Goal: Transaction & Acquisition: Purchase product/service

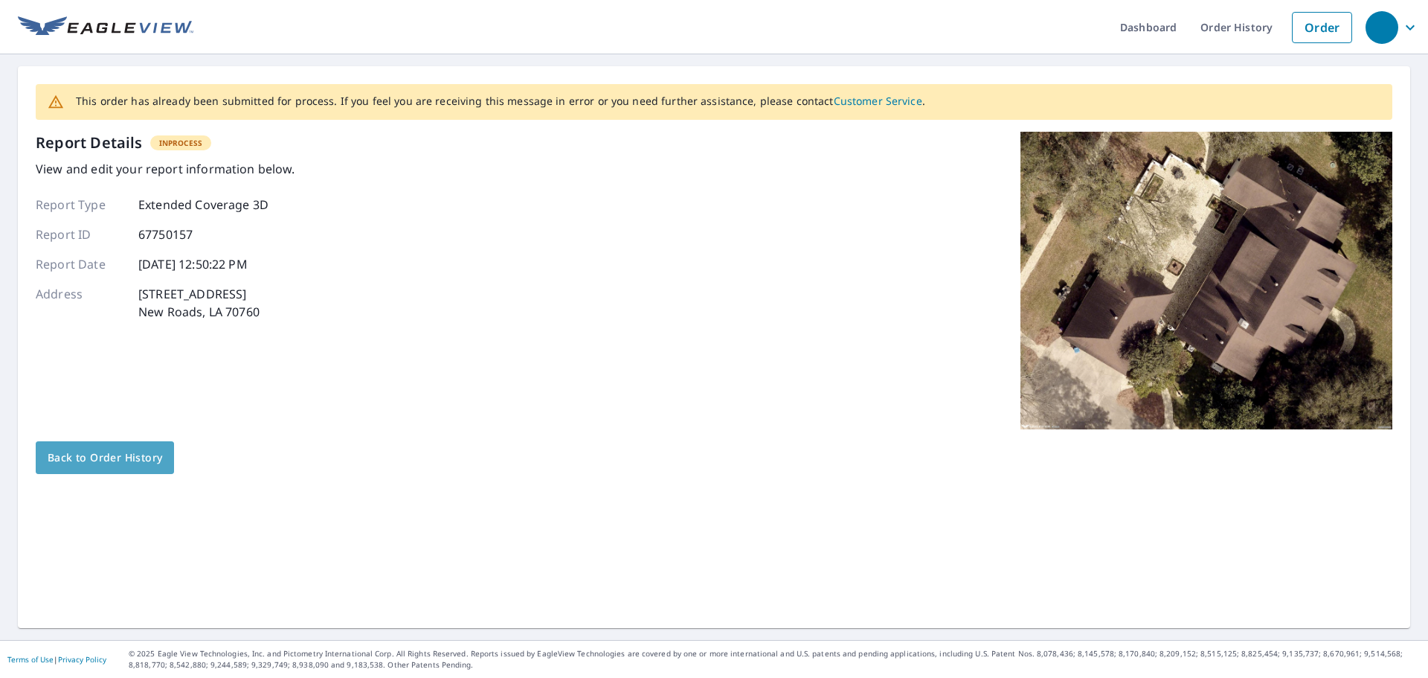
click at [52, 450] on span "Back to Order History" at bounding box center [105, 458] width 115 height 19
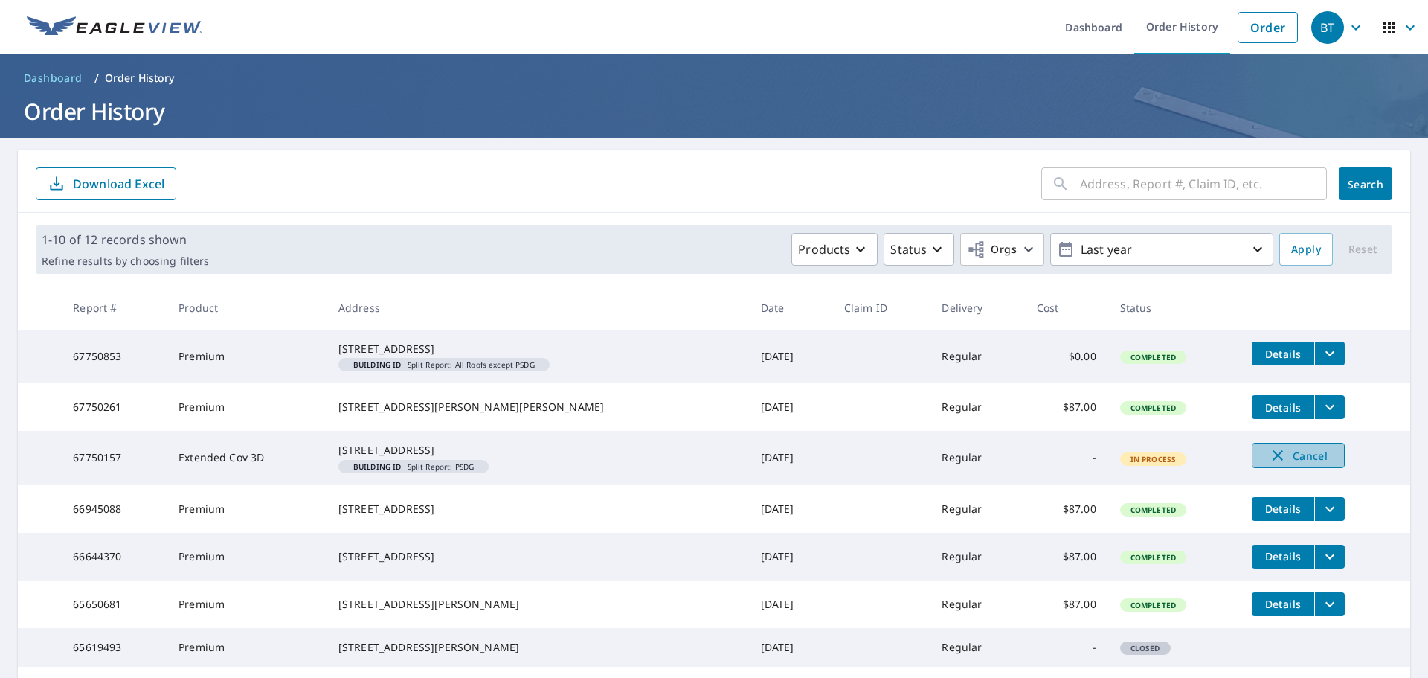
click at [1269, 464] on icon "button" at bounding box center [1278, 455] width 18 height 18
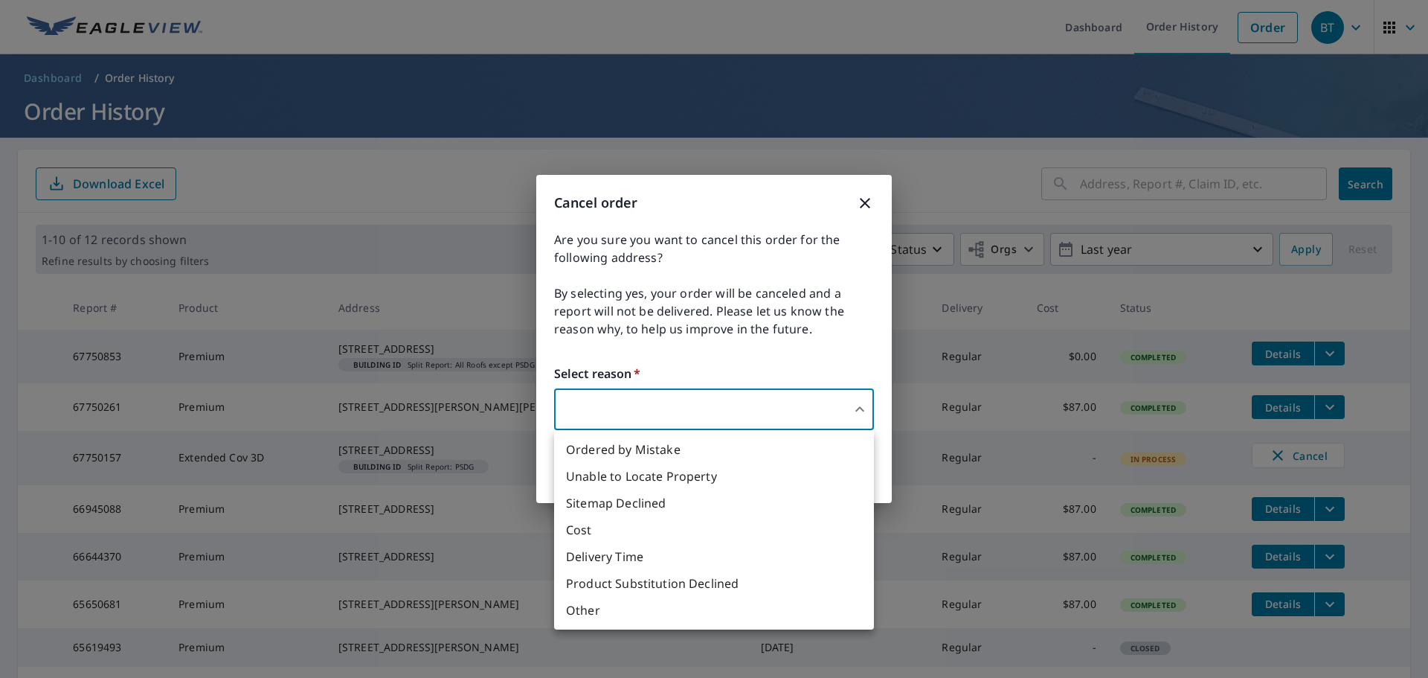
click at [780, 411] on body "BT BT Dashboard Order History Order BT Dashboard / Order History Order History …" at bounding box center [714, 339] width 1428 height 678
click at [667, 581] on li "Product Substitution Declined" at bounding box center [714, 583] width 320 height 27
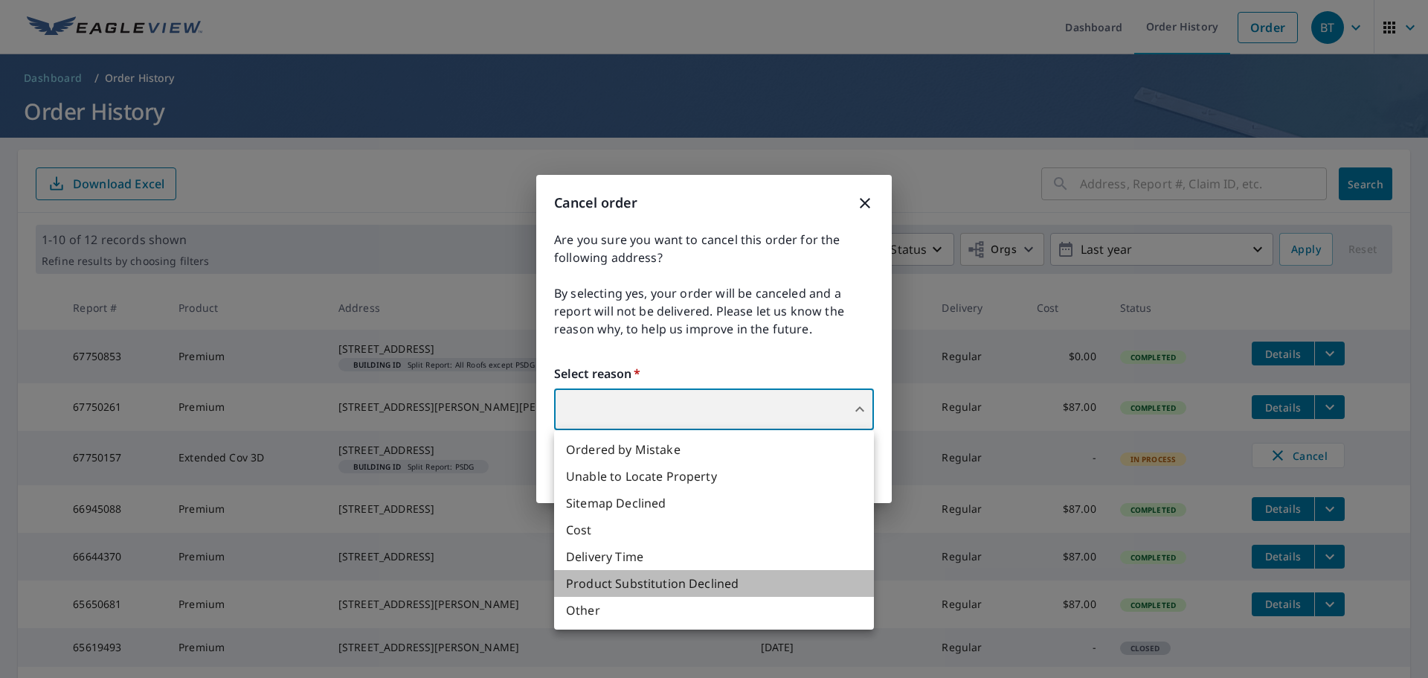
type input "35"
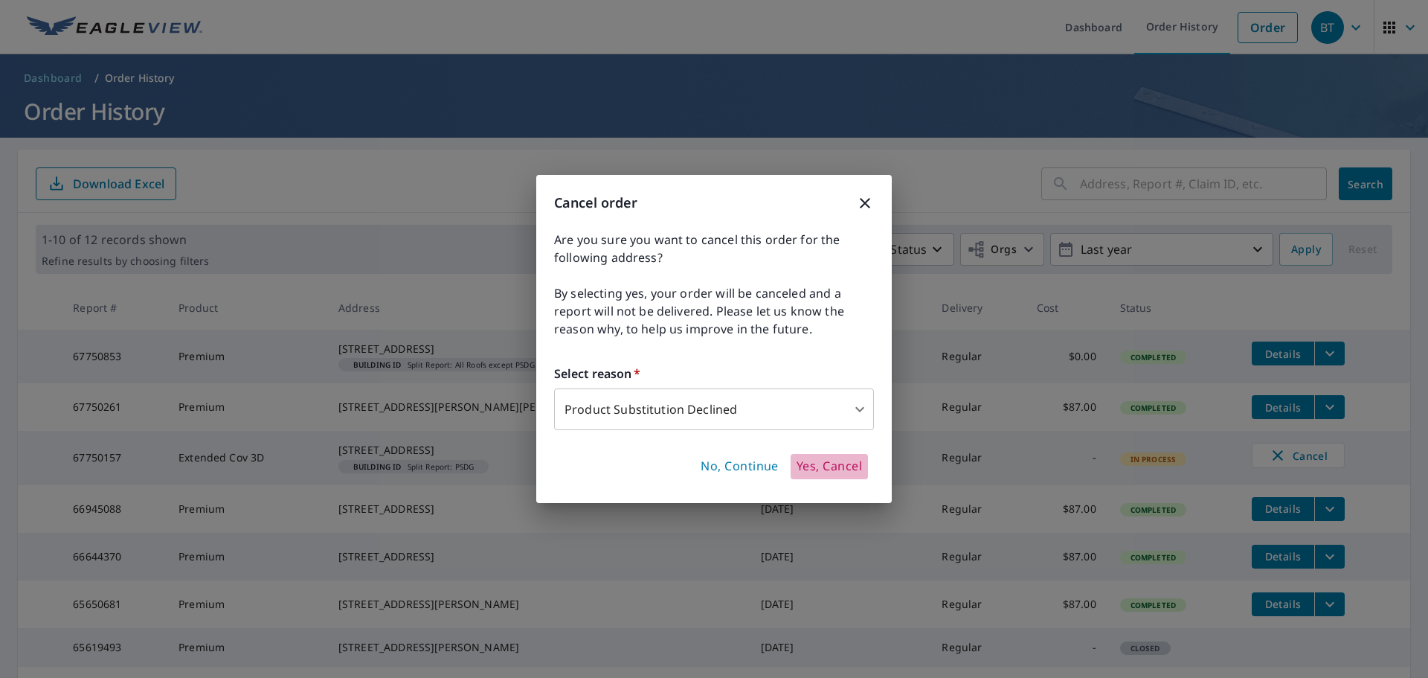
click at [826, 466] on span "Yes, Cancel" at bounding box center [829, 466] width 65 height 16
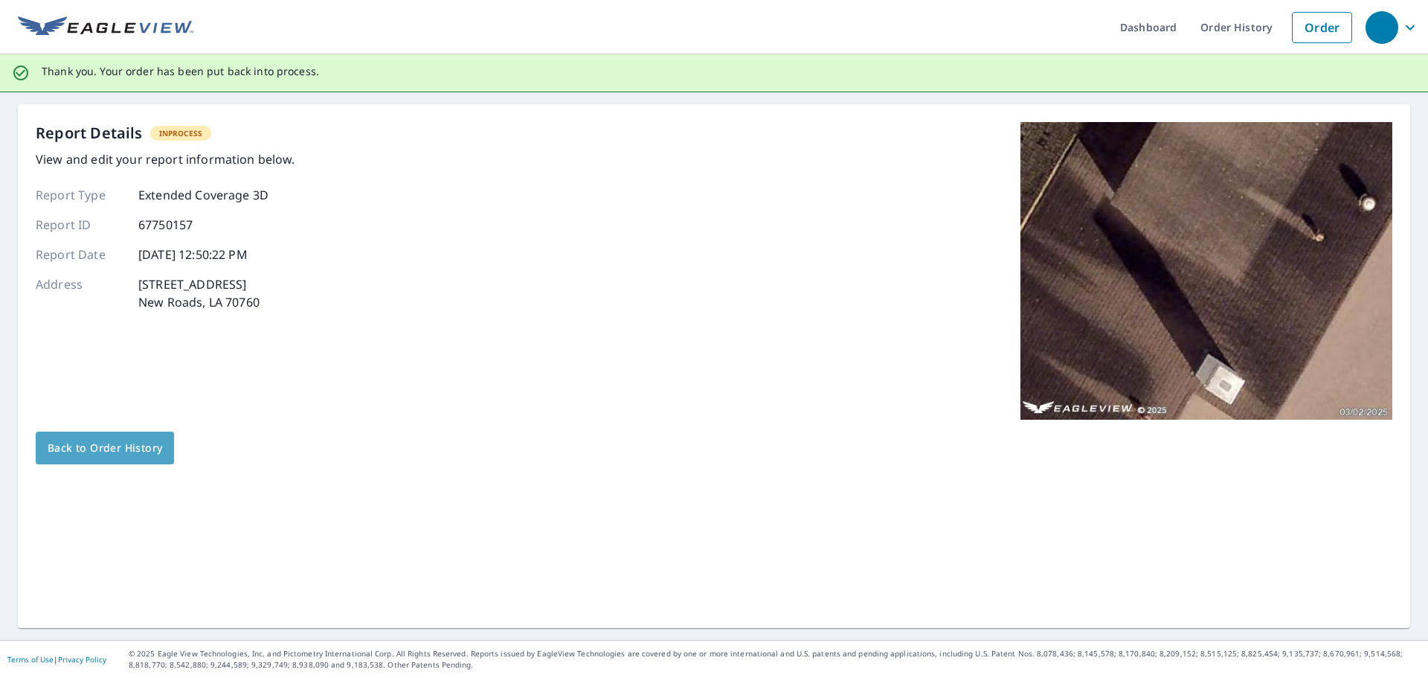
click at [144, 452] on span "Back to Order History" at bounding box center [105, 448] width 115 height 19
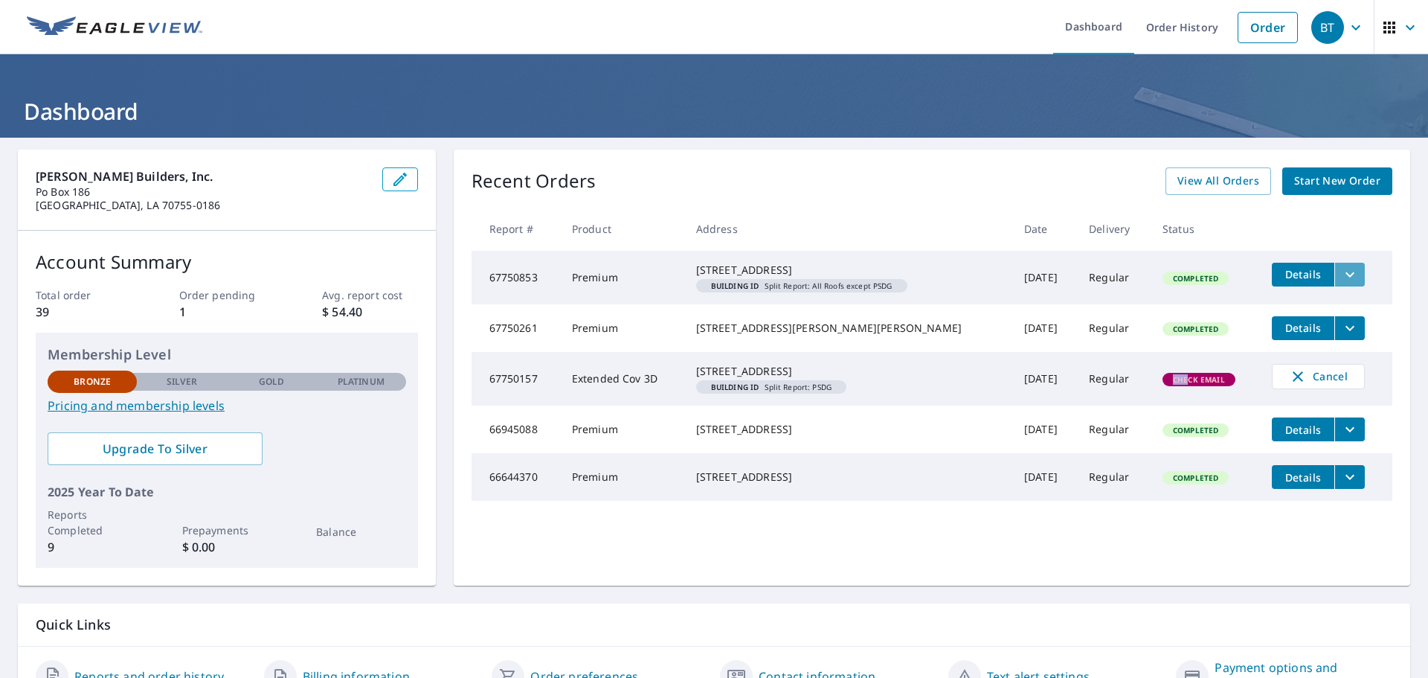
click at [1335, 272] on button "filesDropdownBtn-67750853" at bounding box center [1350, 275] width 31 height 24
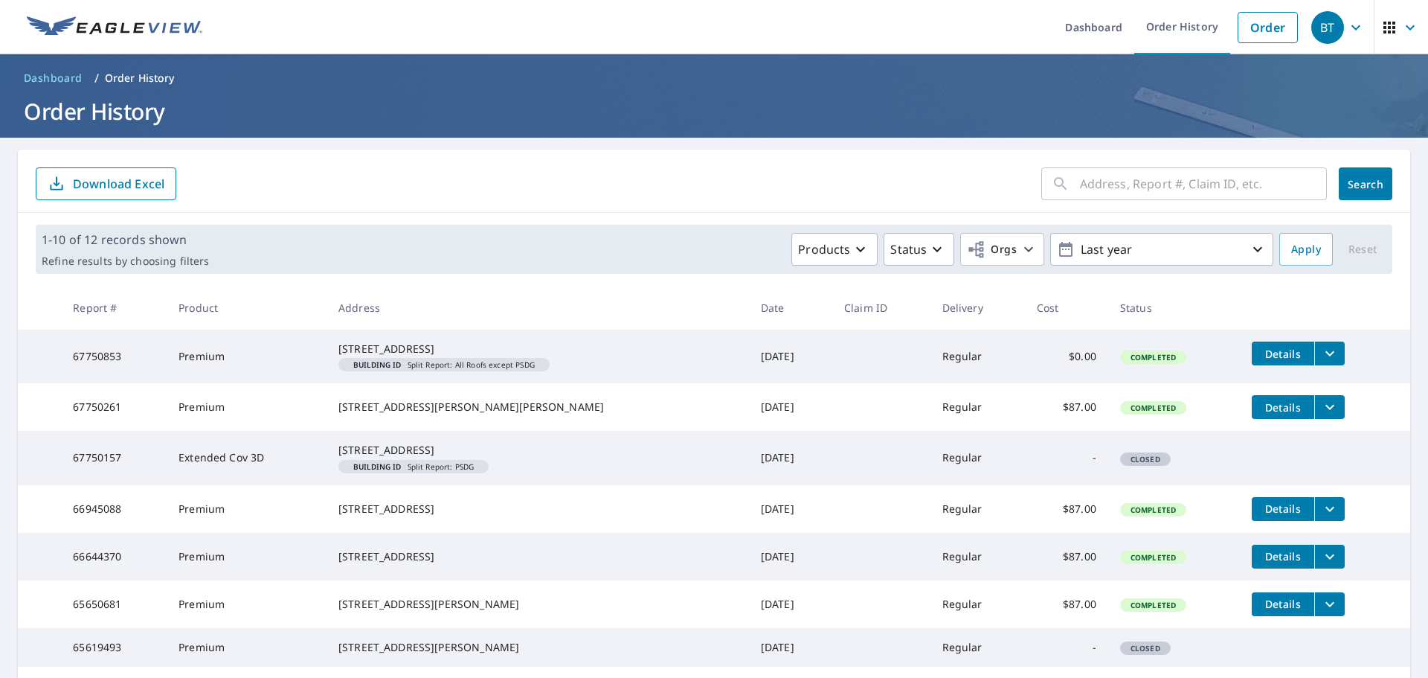
click at [390, 342] on div "[STREET_ADDRESS]" at bounding box center [537, 348] width 399 height 15
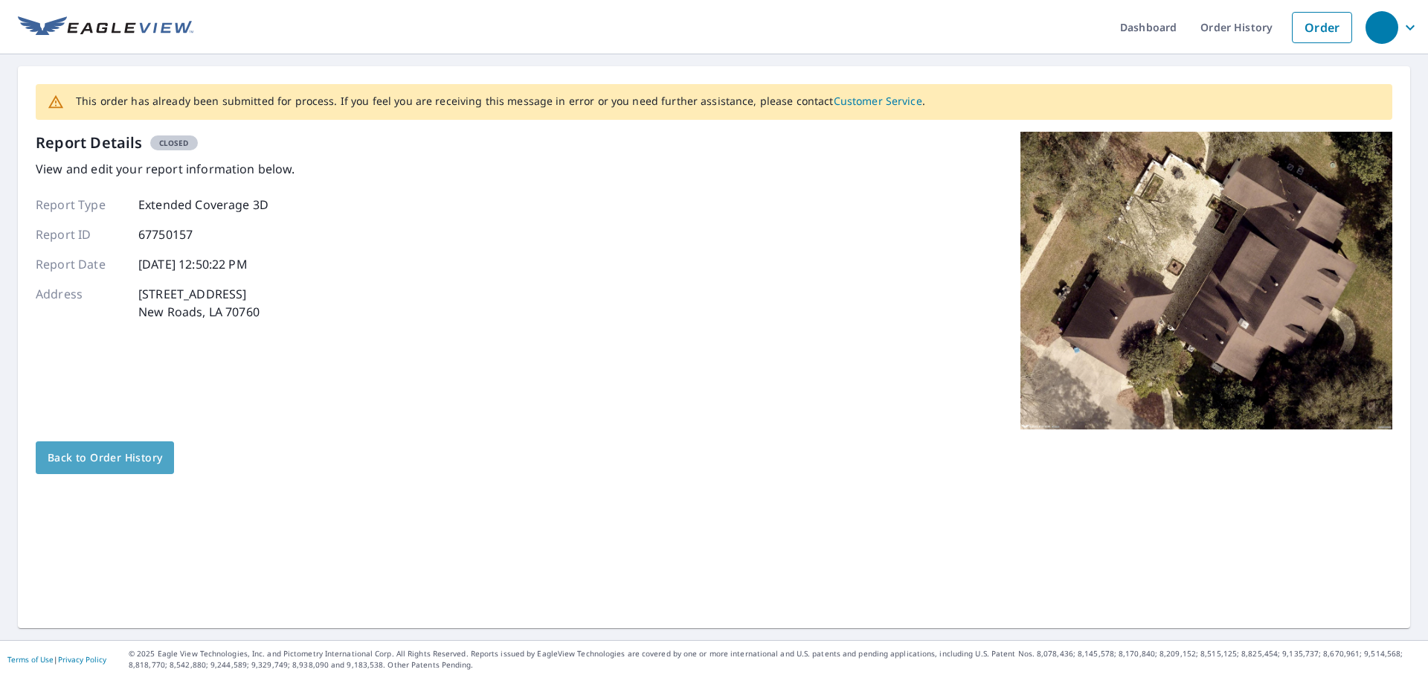
click at [130, 463] on span "Back to Order History" at bounding box center [105, 458] width 115 height 19
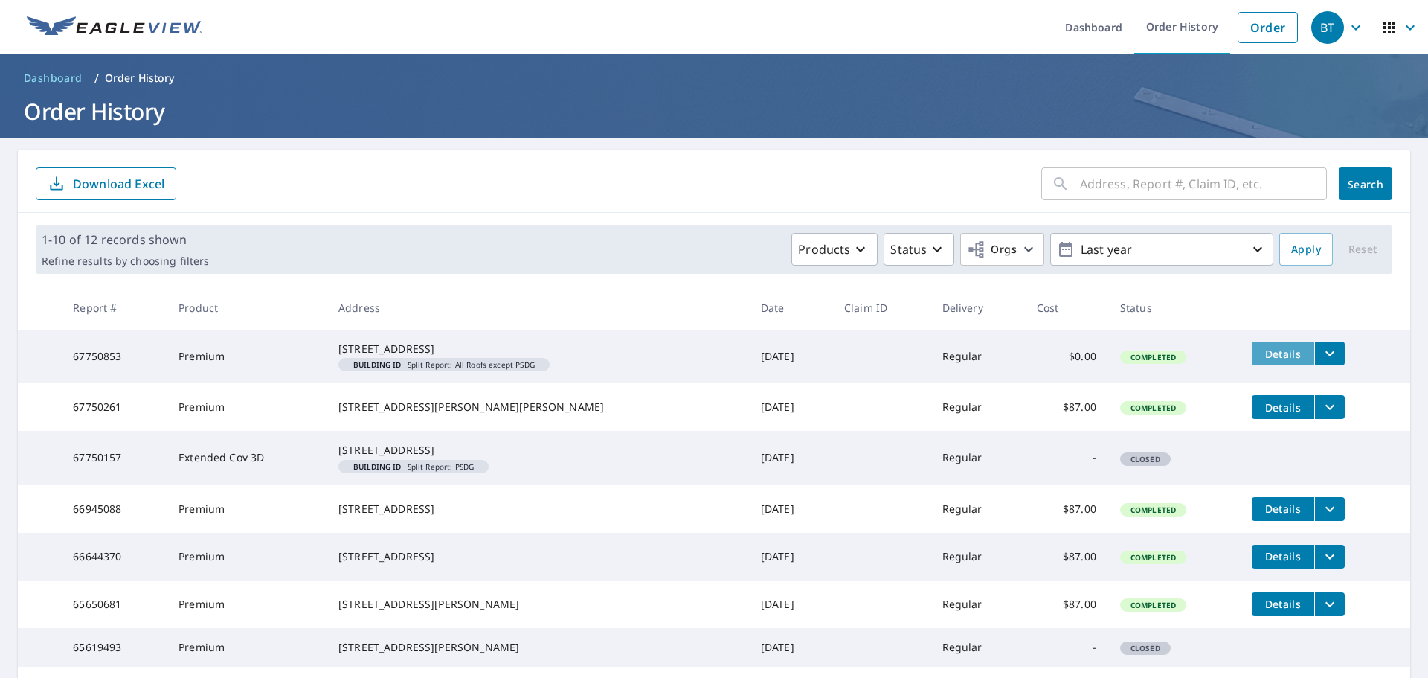
click at [1275, 349] on span "Details" at bounding box center [1283, 354] width 45 height 14
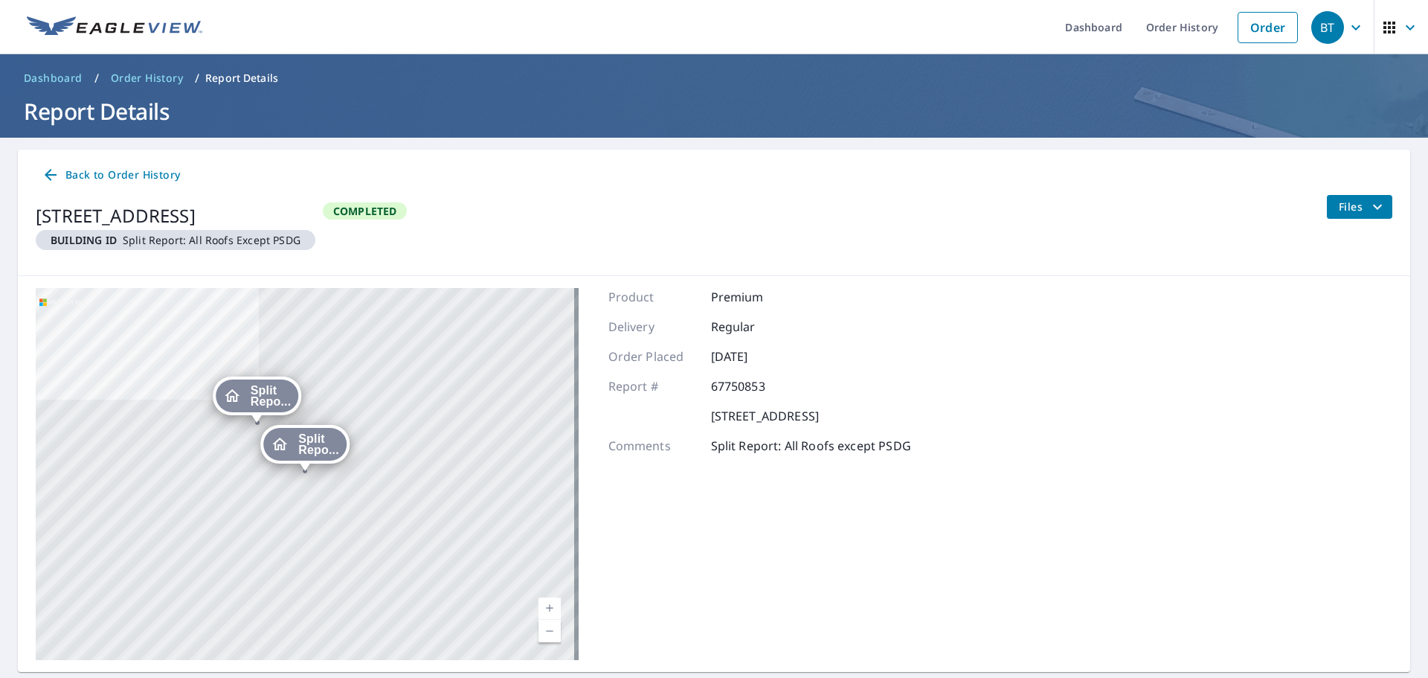
click at [307, 443] on span "Split Repo..." at bounding box center [318, 444] width 41 height 22
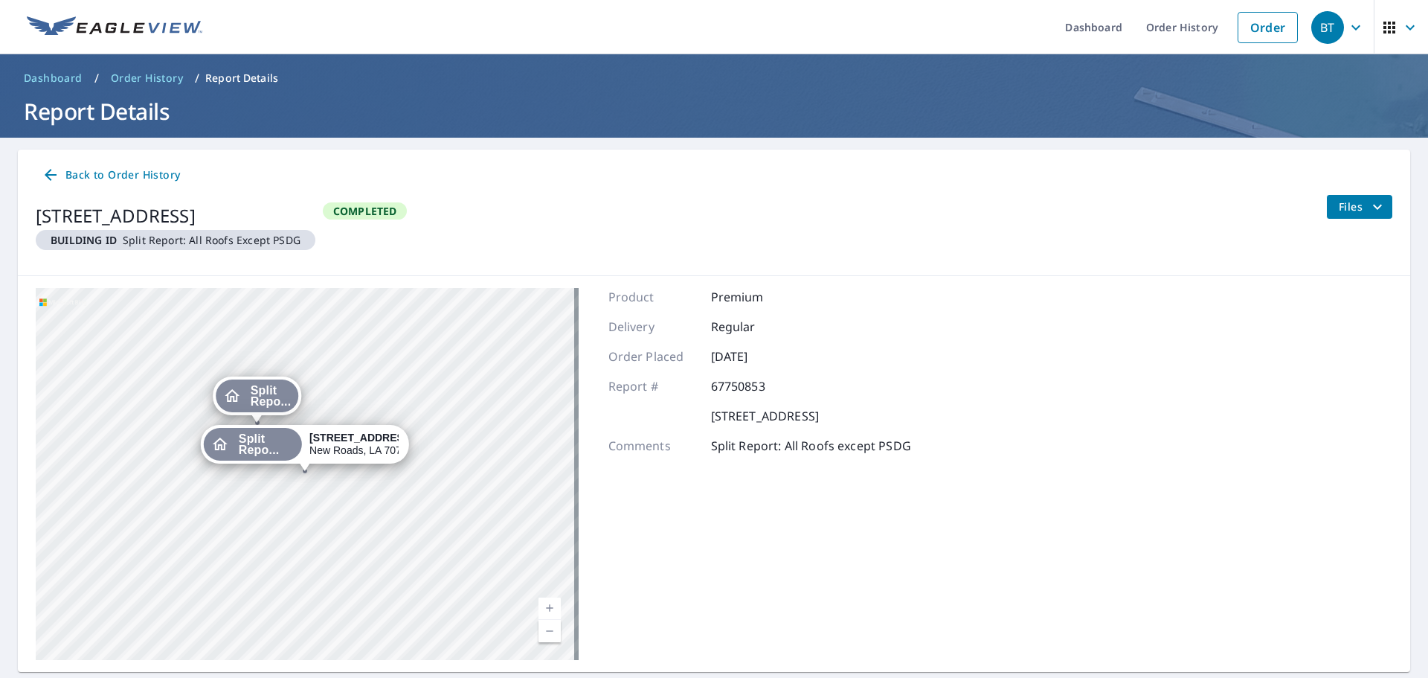
click at [280, 446] on span "Split Repo..." at bounding box center [267, 444] width 56 height 22
click at [280, 446] on icon "Dropped pin, building Split Report: PSDG, Residential property, 9475 False Rive…" at bounding box center [279, 443] width 15 height 13
click at [1083, 31] on link "Dashboard" at bounding box center [1093, 27] width 81 height 54
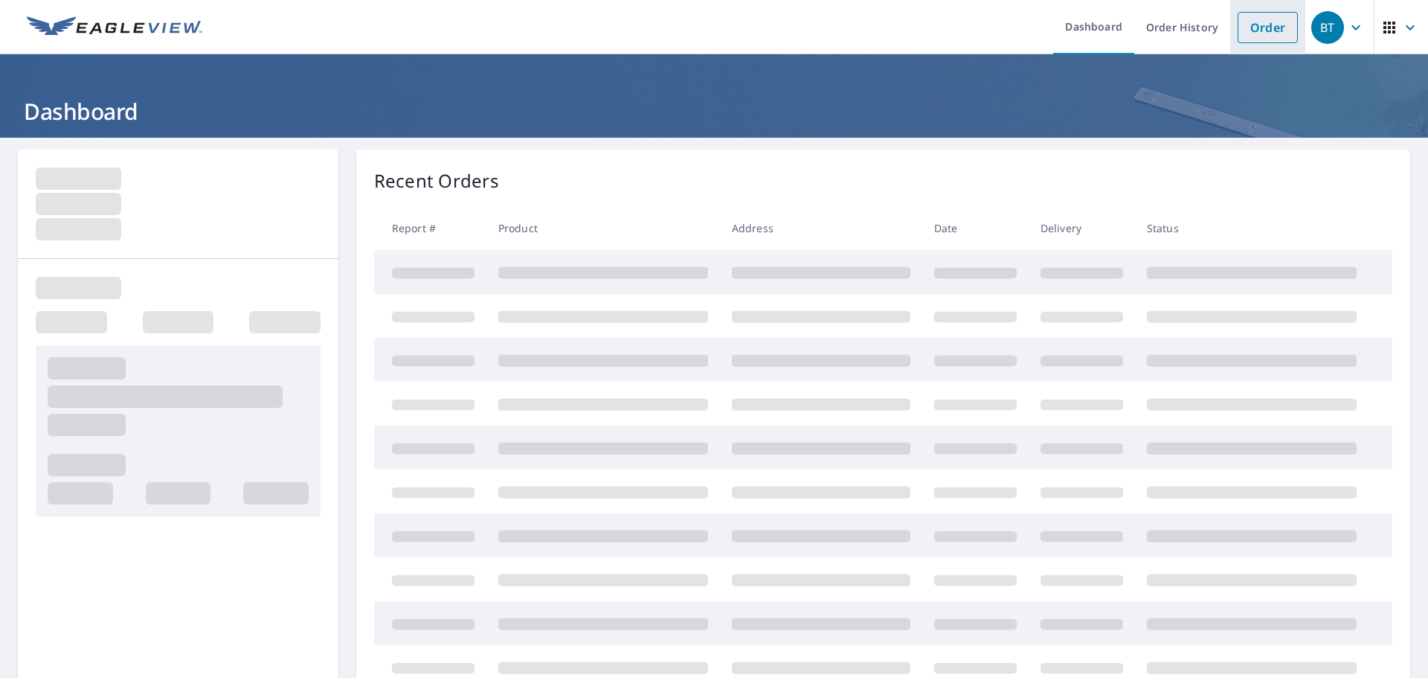
click at [1253, 30] on link "Order" at bounding box center [1268, 27] width 60 height 31
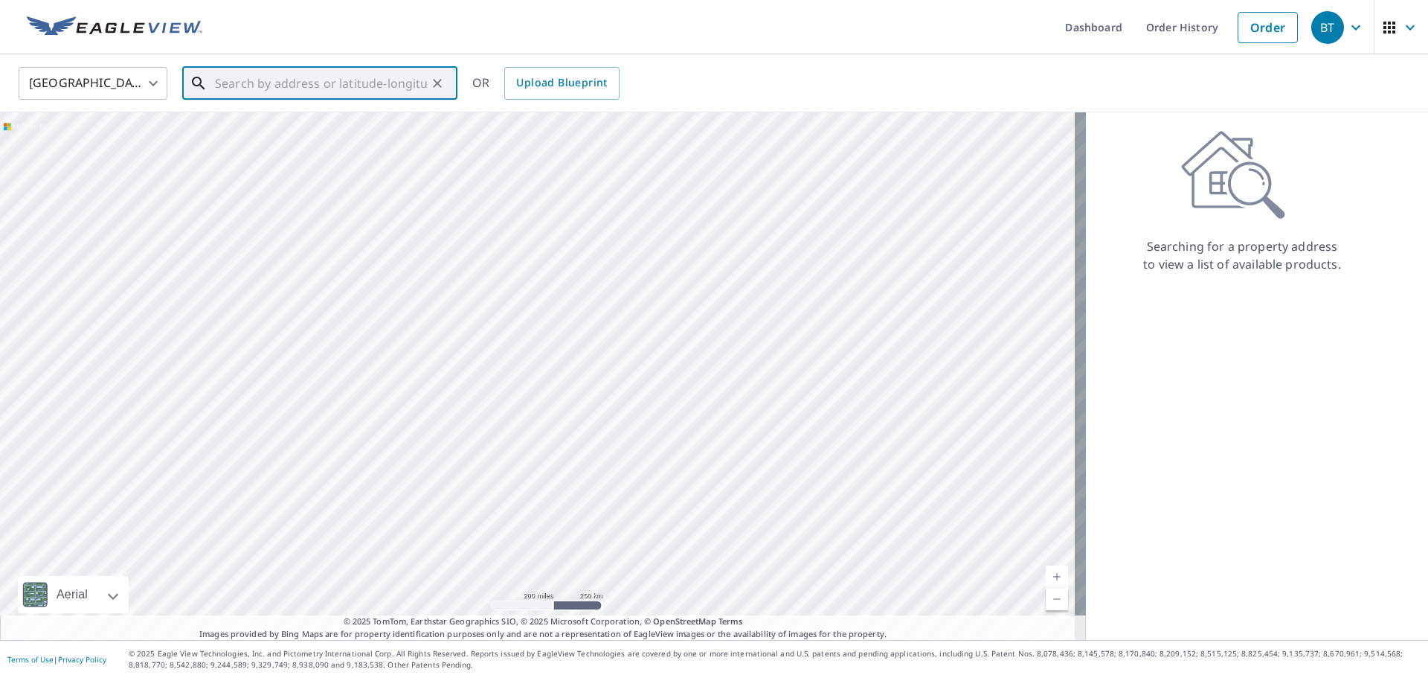
click at [343, 74] on input "text" at bounding box center [321, 83] width 212 height 42
click at [270, 127] on span "[STREET_ADDRESS]" at bounding box center [329, 127] width 234 height 18
type input "[STREET_ADDRESS]"
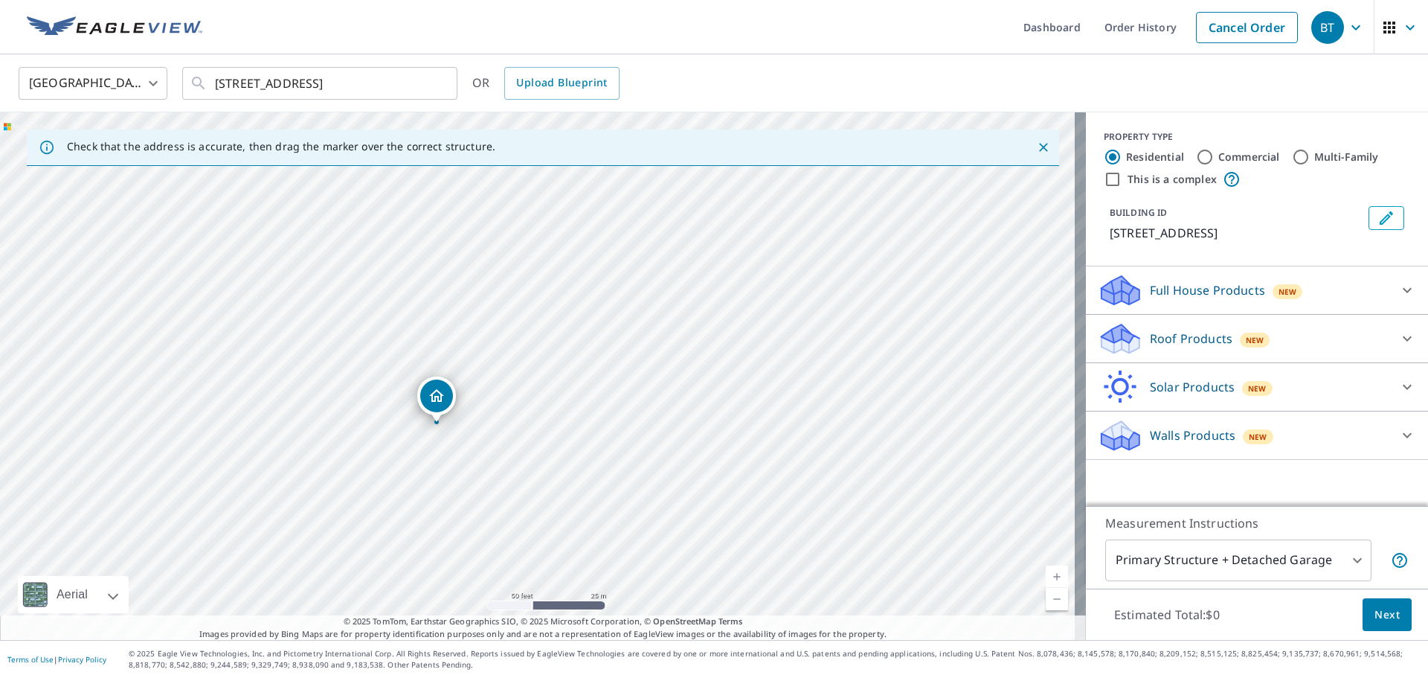
drag, startPoint x: 497, startPoint y: 362, endPoint x: 531, endPoint y: 278, distance: 90.8
click at [531, 278] on div "[STREET_ADDRESS]" at bounding box center [543, 375] width 1086 height 527
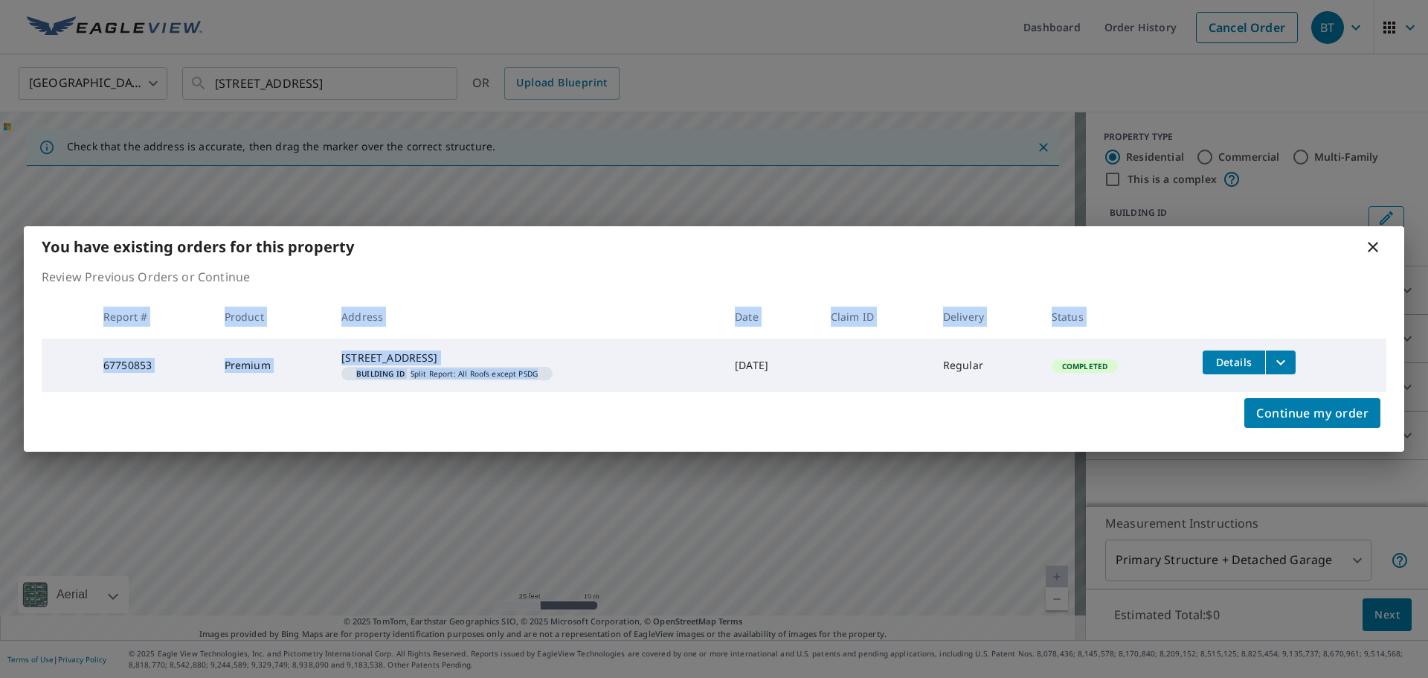
drag, startPoint x: 471, startPoint y: 405, endPoint x: 480, endPoint y: 396, distance: 13.2
click at [480, 395] on div "You have existing orders for this property Review Previous Orders or Continue R…" at bounding box center [714, 338] width 1381 height 225
click at [1376, 242] on icon at bounding box center [1373, 247] width 10 height 10
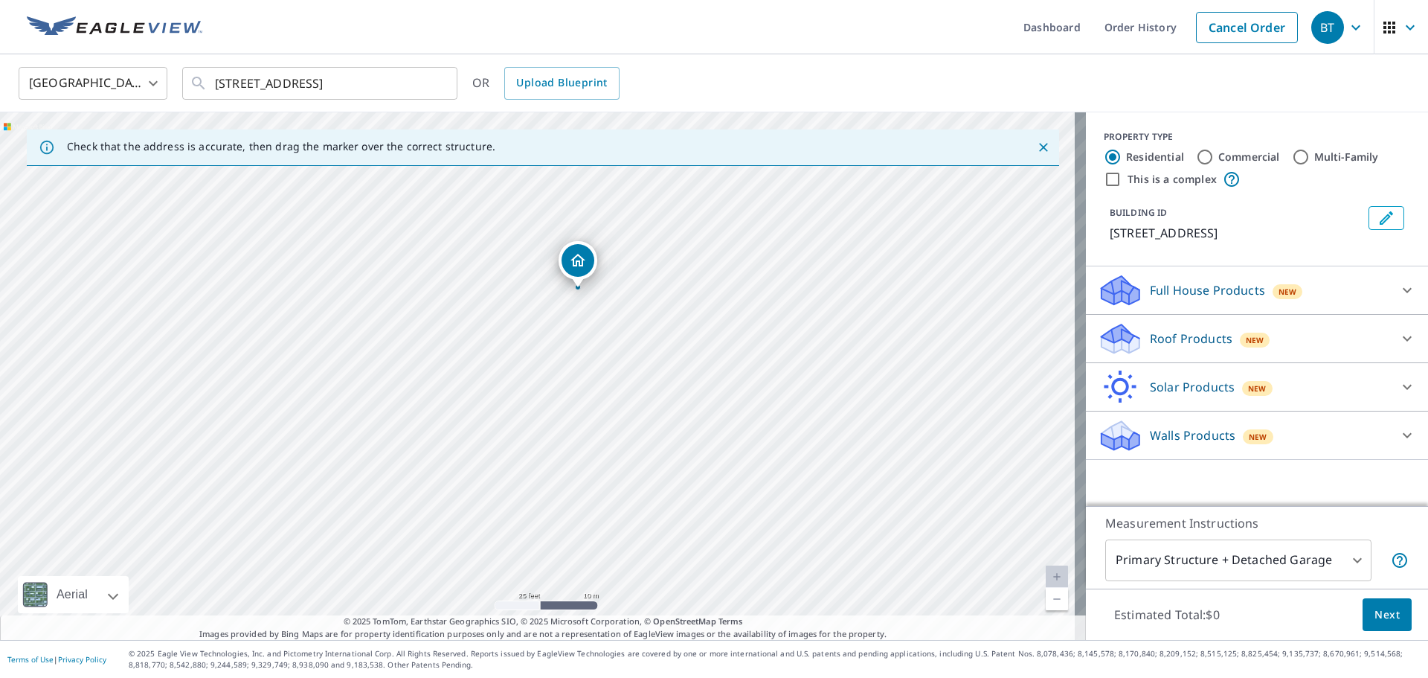
drag, startPoint x: 663, startPoint y: 448, endPoint x: 703, endPoint y: 362, distance: 95.2
click at [703, 362] on div "[STREET_ADDRESS]" at bounding box center [543, 375] width 1086 height 527
click at [1375, 617] on span "Next" at bounding box center [1387, 615] width 25 height 19
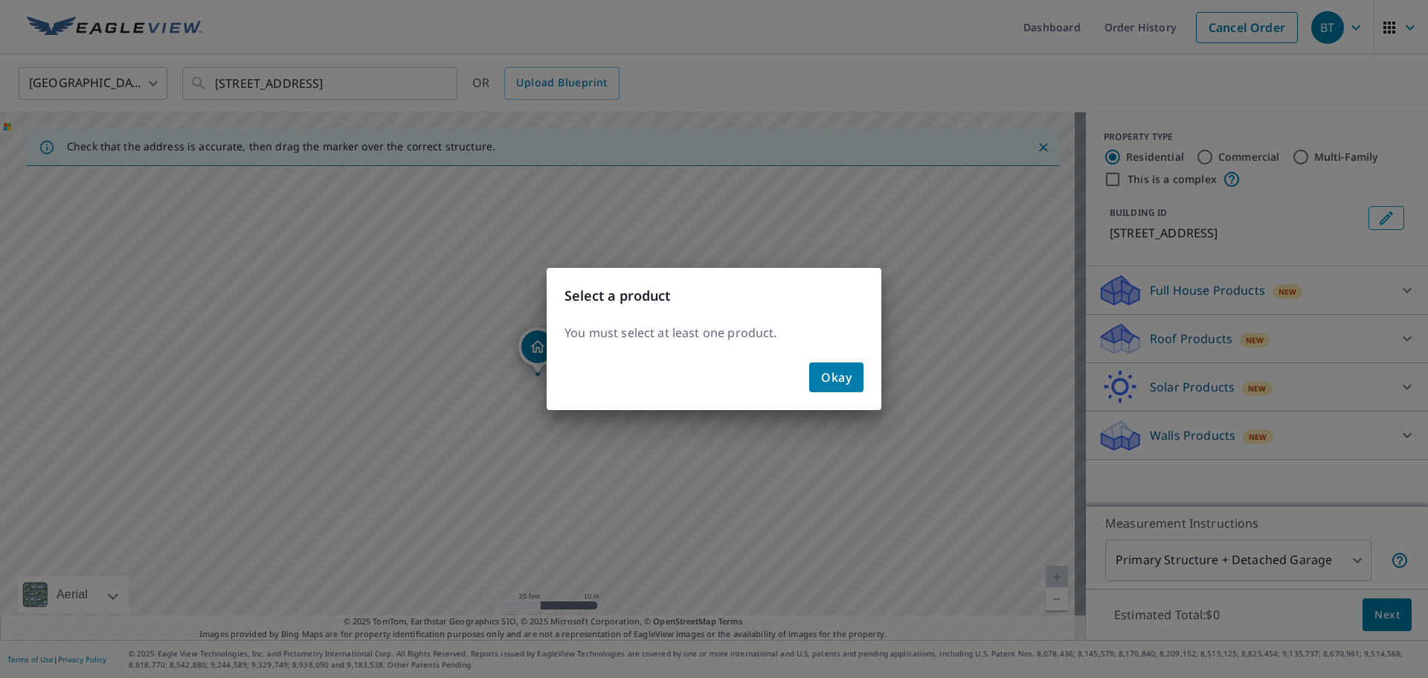
click at [837, 379] on span "Okay" at bounding box center [836, 377] width 31 height 21
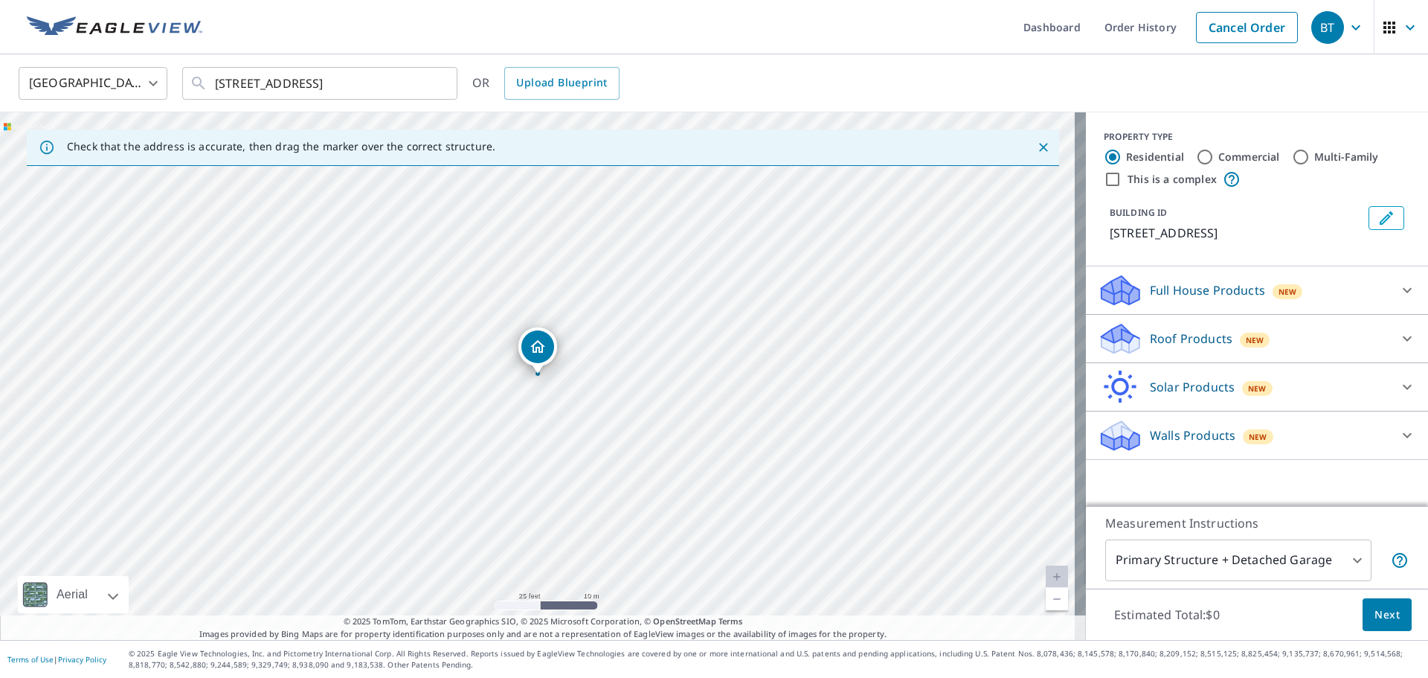
click at [1170, 295] on p "Full House Products" at bounding box center [1207, 290] width 115 height 18
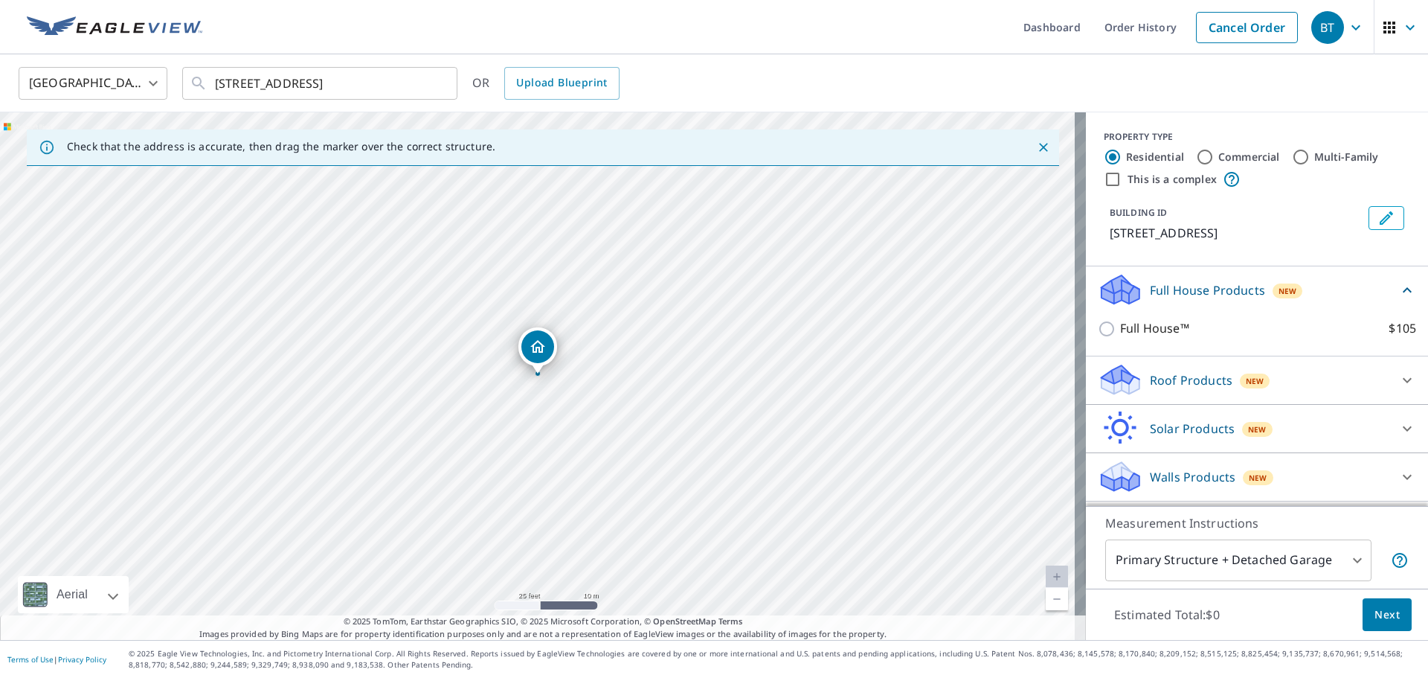
click at [1170, 295] on p "Full House Products" at bounding box center [1207, 290] width 115 height 18
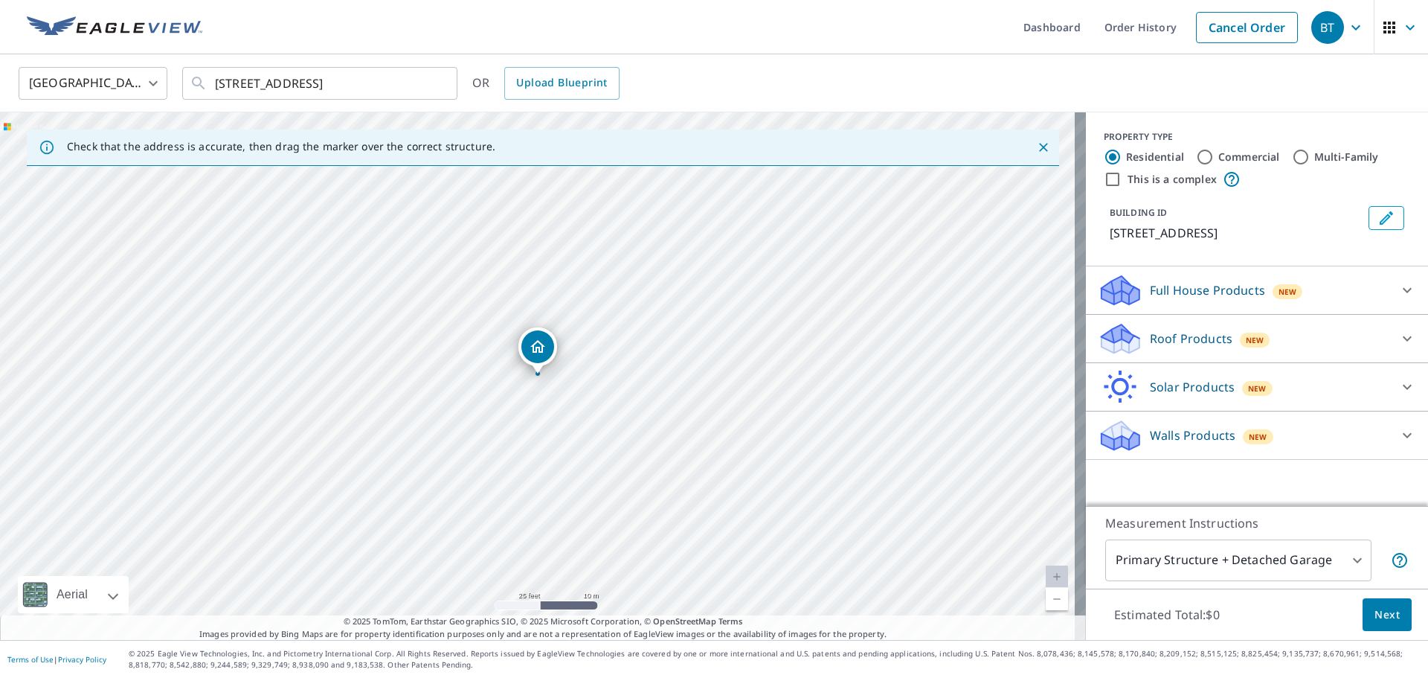
click at [1174, 337] on p "Roof Products" at bounding box center [1191, 339] width 83 height 18
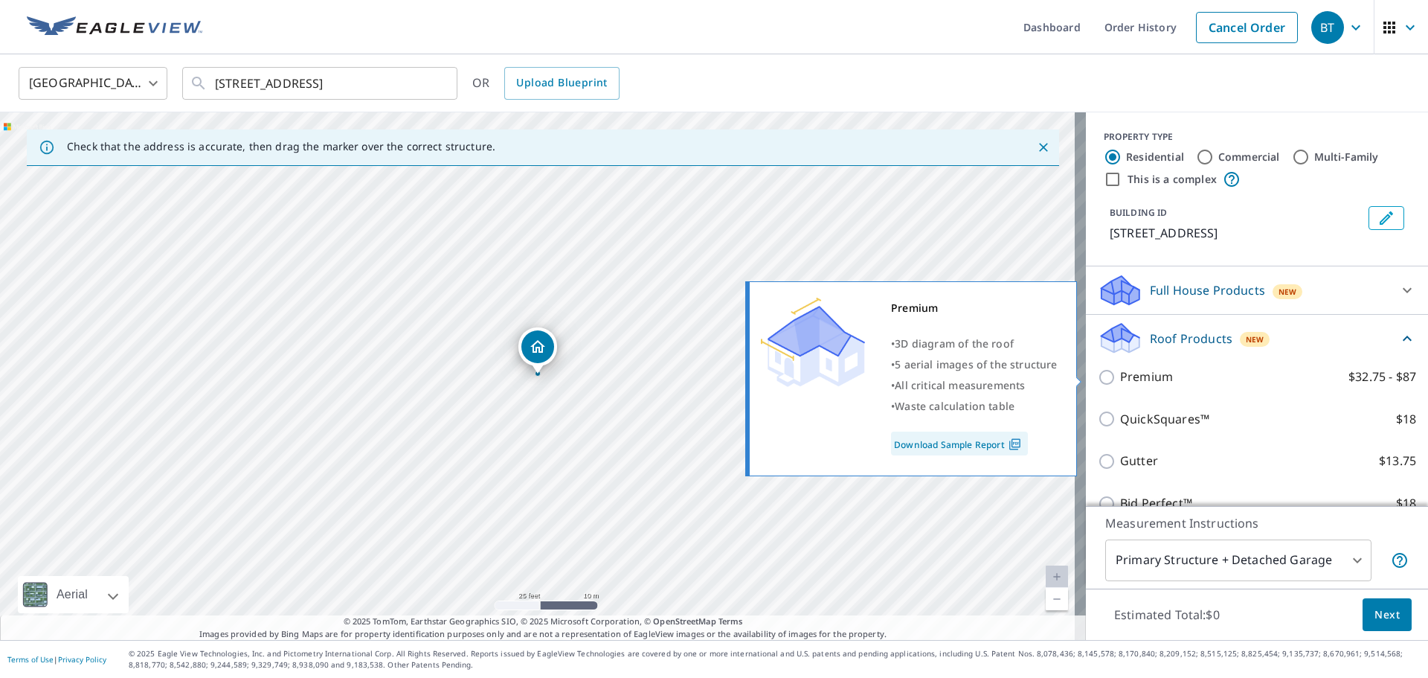
click at [1138, 374] on p "Premium" at bounding box center [1146, 376] width 53 height 19
click at [1120, 374] on input "Premium $32.75 - $87" at bounding box center [1109, 377] width 22 height 18
checkbox input "true"
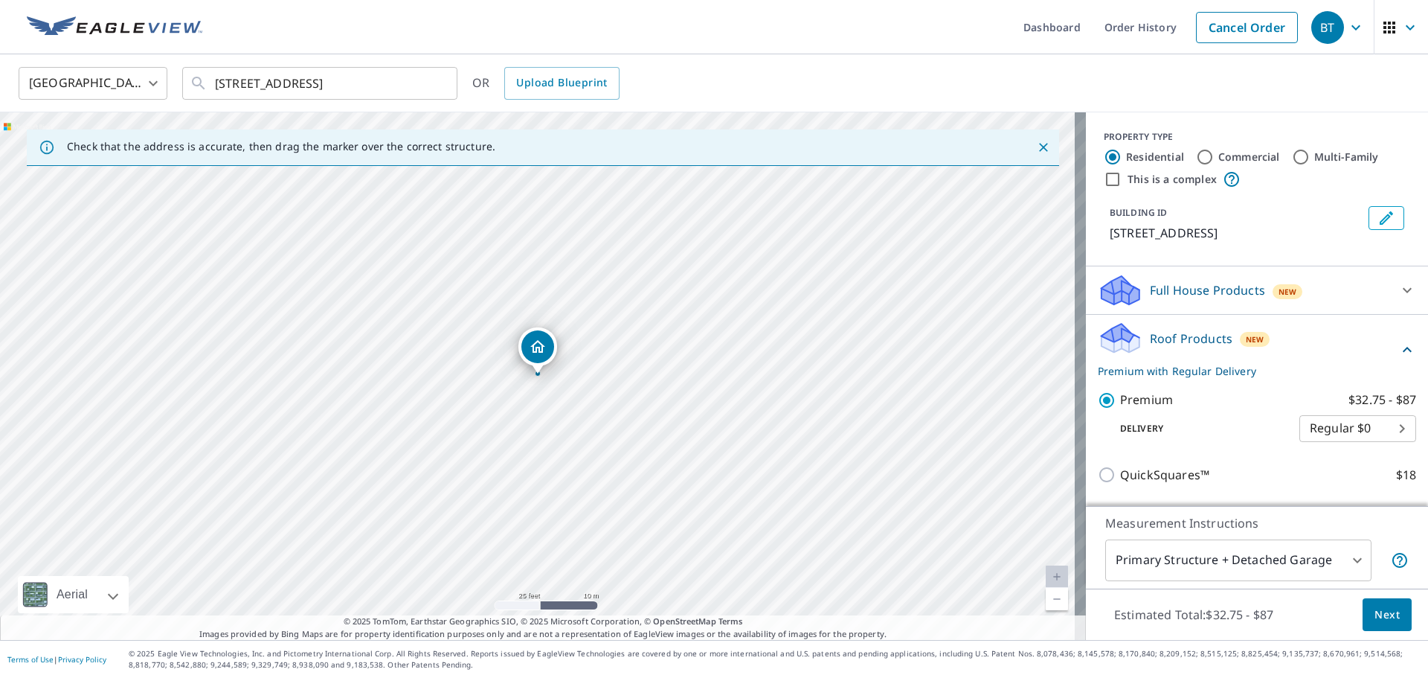
click at [1379, 615] on span "Next" at bounding box center [1387, 615] width 25 height 19
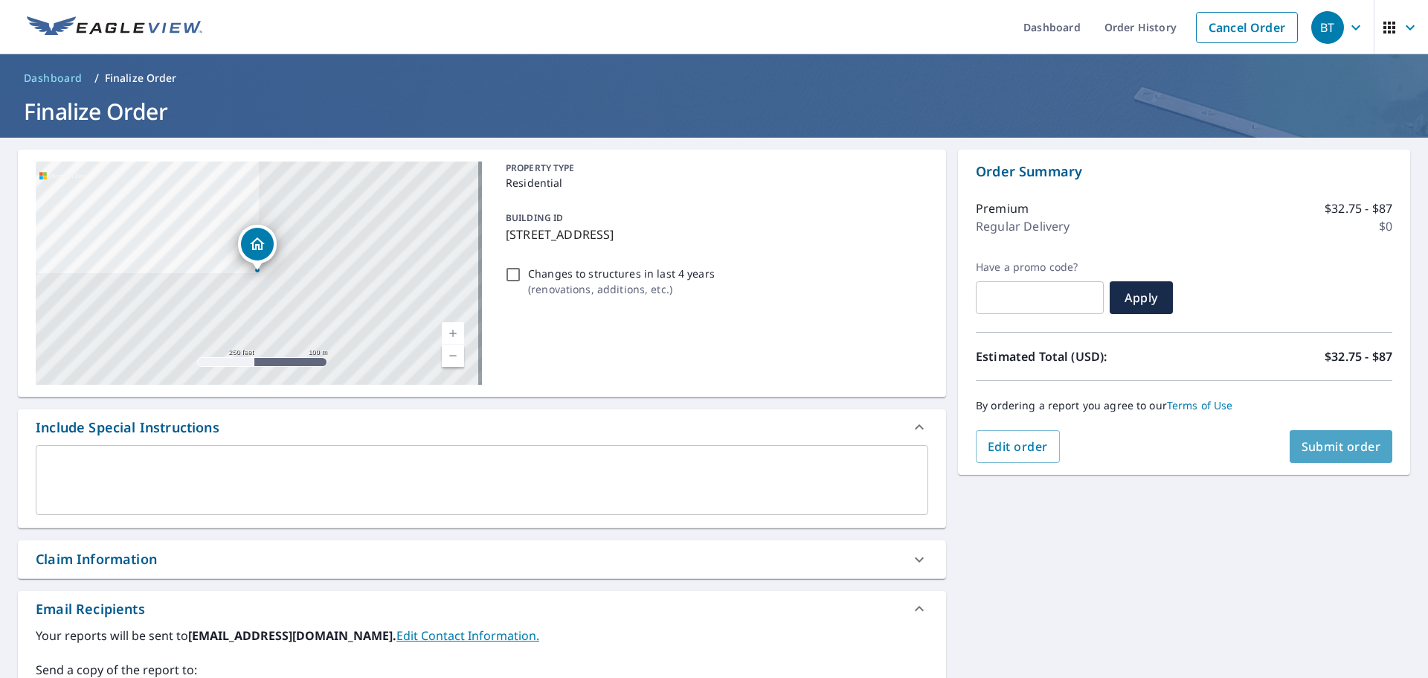
click at [1312, 440] on span "Submit order" at bounding box center [1342, 446] width 80 height 16
